Goal: Find specific page/section: Find specific page/section

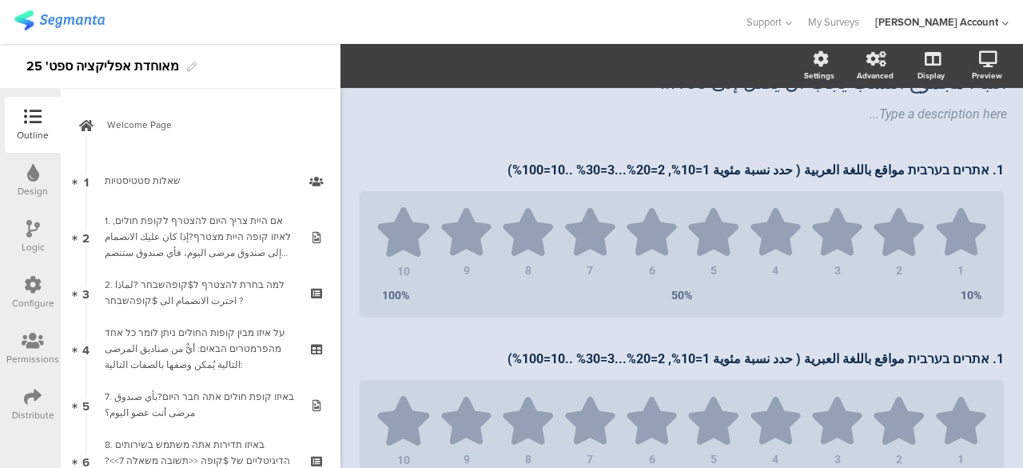
click at [333, 15] on div at bounding box center [372, 22] width 716 height 26
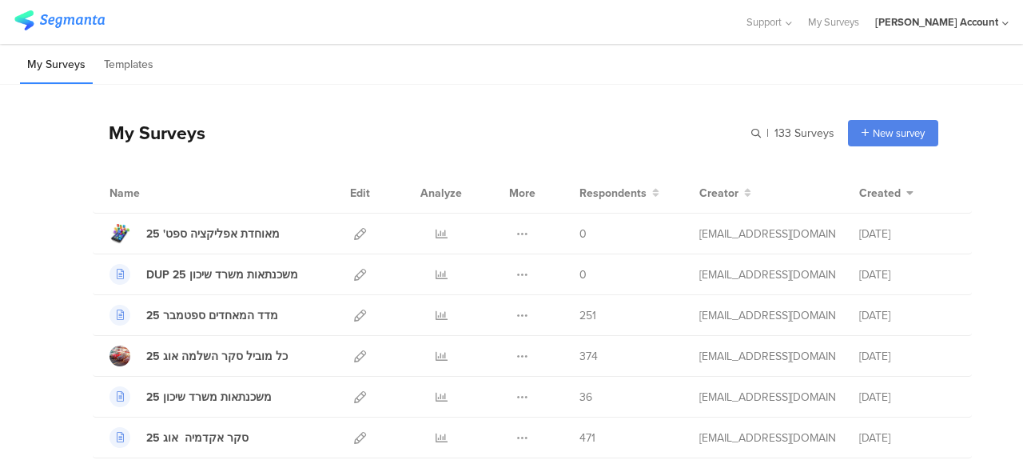
click at [647, 62] on div "My Surveys Templates" at bounding box center [511, 64] width 1023 height 41
click at [315, 132] on div "My Surveys | 133 Surveys New survey Start from scratch Choose from templates" at bounding box center [516, 133] width 846 height 64
click at [400, 146] on div "My Surveys | 133 Surveys New survey Start from scratch Choose from templates" at bounding box center [516, 133] width 846 height 64
